Goal: Find specific page/section: Find specific page/section

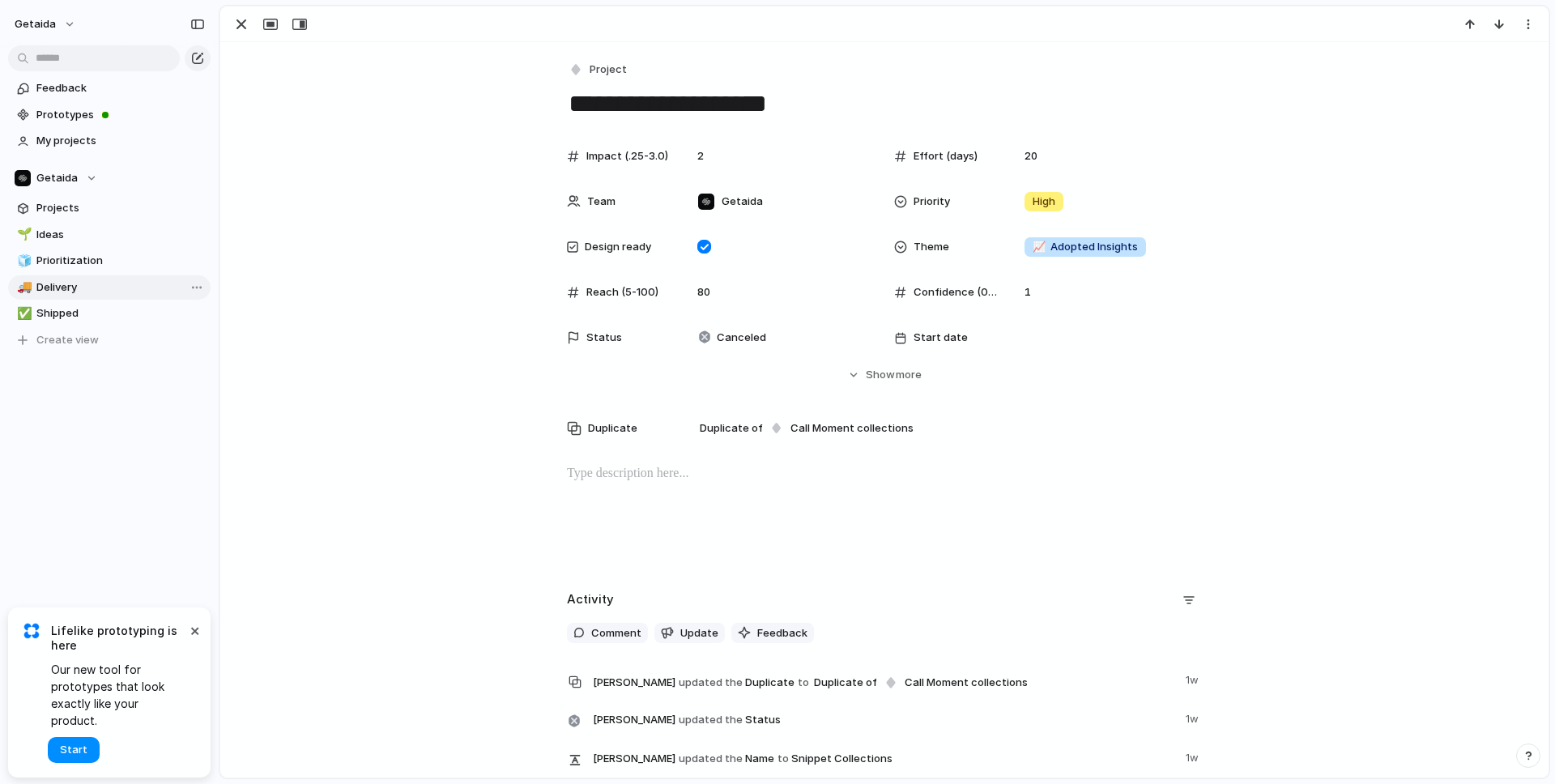
click at [114, 287] on span "Delivery" at bounding box center [120, 287] width 168 height 16
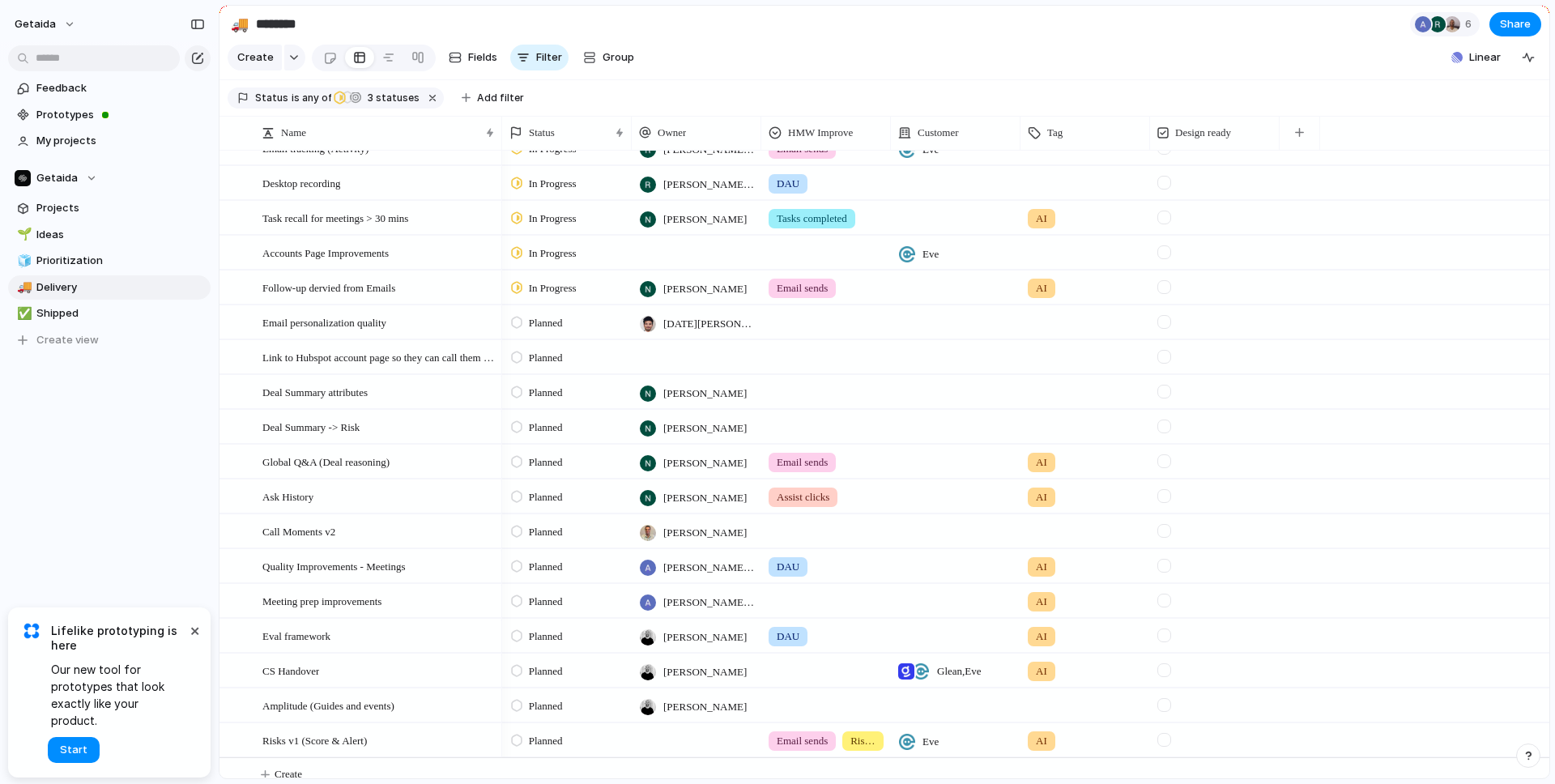
scroll to position [296, 0]
